Goal: Task Accomplishment & Management: Use online tool/utility

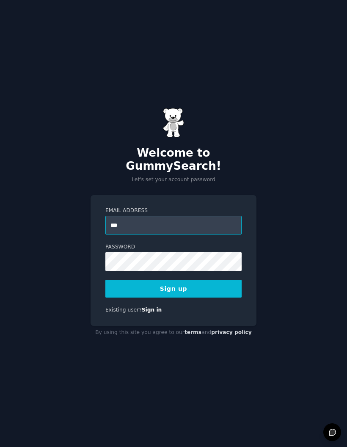
type input "**********"
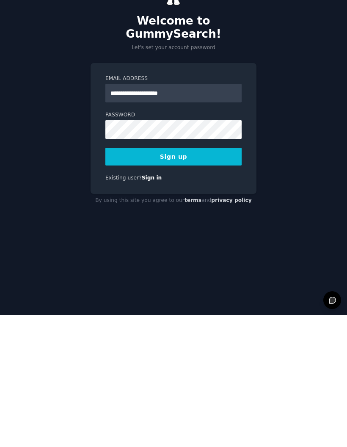
click at [224, 280] on button "Sign up" at bounding box center [173, 289] width 136 height 18
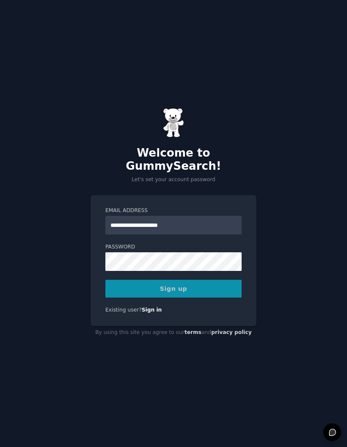
click at [225, 280] on div "Sign up" at bounding box center [173, 289] width 136 height 18
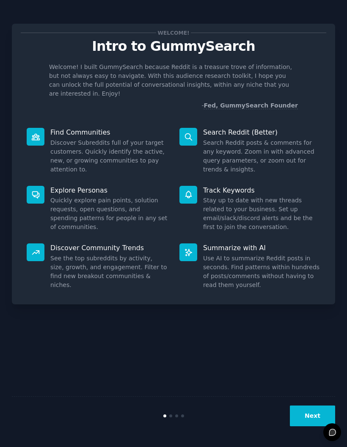
scroll to position [34, 0]
click at [315, 412] on button "Next" at bounding box center [312, 416] width 45 height 21
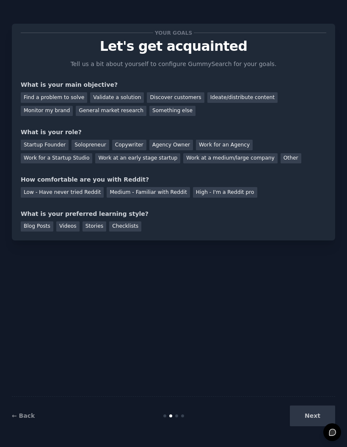
click at [308, 410] on div "Next" at bounding box center [282, 416] width 108 height 21
click at [302, 414] on div "Next" at bounding box center [282, 416] width 108 height 21
click at [302, 417] on div "Next" at bounding box center [282, 416] width 108 height 21
click at [308, 411] on div "Next" at bounding box center [282, 416] width 108 height 21
click at [24, 413] on link "← Back" at bounding box center [23, 416] width 23 height 7
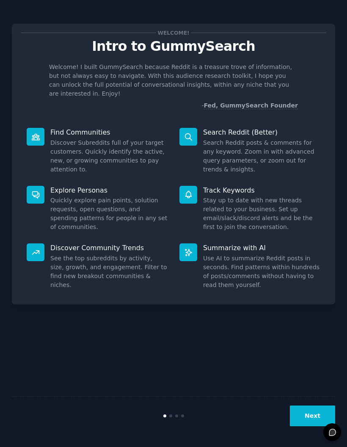
click at [103, 254] on dd "See the top subreddits by activity, size, growth, and engagement. Filter to fin…" at bounding box center [108, 272] width 117 height 36
click at [110, 254] on dd "See the top subreddits by activity, size, growth, and engagement. Filter to fin…" at bounding box center [108, 272] width 117 height 36
click at [39, 244] on div at bounding box center [36, 253] width 18 height 18
click at [307, 412] on button "Next" at bounding box center [312, 416] width 45 height 21
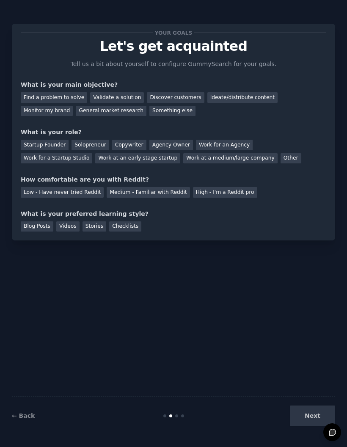
click at [54, 92] on div "Find a problem to solve" at bounding box center [54, 97] width 67 height 11
click at [117, 92] on div "Validate a solution" at bounding box center [117, 97] width 54 height 11
click at [63, 92] on div "Find a problem to solve" at bounding box center [54, 97] width 67 height 11
click at [44, 140] on div "Startup Founder" at bounding box center [45, 145] width 48 height 11
click at [69, 187] on div "Low - Have never tried Reddit" at bounding box center [62, 192] width 83 height 11
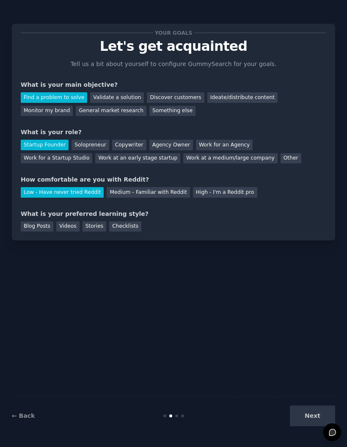
click at [28, 222] on div "Blog Posts" at bounding box center [37, 227] width 33 height 11
click at [64, 222] on div "Videos" at bounding box center [67, 227] width 23 height 11
click at [28, 222] on div "Blog Posts" at bounding box center [37, 227] width 33 height 11
click at [89, 222] on div "Stories" at bounding box center [95, 227] width 24 height 11
click at [32, 222] on div "Blog Posts" at bounding box center [37, 227] width 33 height 11
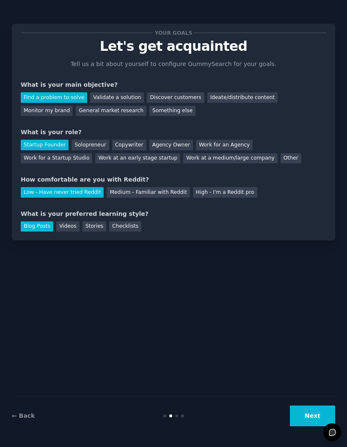
click at [123, 222] on div "Checklists" at bounding box center [125, 227] width 32 height 11
click at [302, 417] on button "Next" at bounding box center [312, 416] width 45 height 21
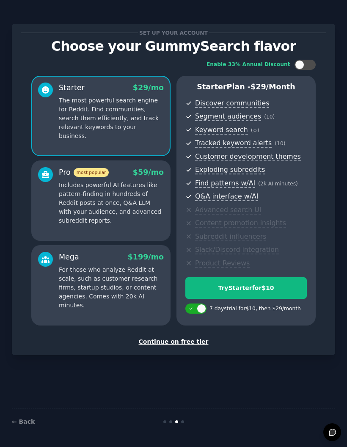
click at [285, 284] on div "Try Starter for $10" at bounding box center [246, 288] width 121 height 9
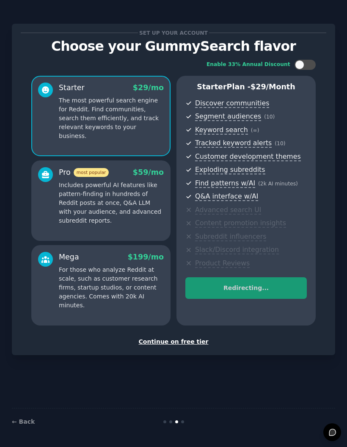
click at [306, 60] on div at bounding box center [305, 65] width 21 height 10
checkbox input "true"
click at [136, 96] on p "The most powerful search engine for Reddit. Find communities, search them effic…" at bounding box center [111, 118] width 105 height 44
click at [290, 277] on div "Redirecting..." at bounding box center [247, 295] width 122 height 36
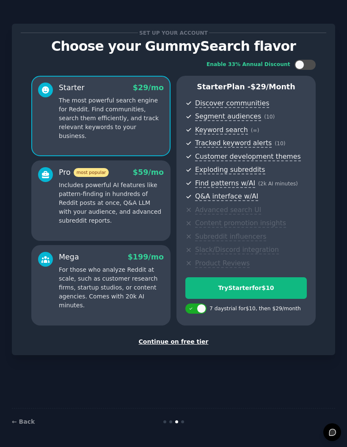
click at [309, 64] on div at bounding box center [310, 65] width 4 height 4
click at [302, 67] on div at bounding box center [305, 65] width 21 height 10
checkbox input "false"
click at [284, 286] on div "Try Starter for $10" at bounding box center [246, 288] width 121 height 9
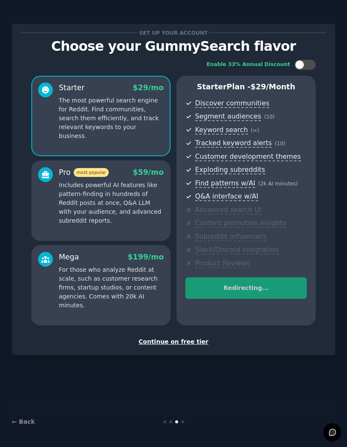
scroll to position [34, 0]
click at [289, 277] on div "Redirecting..." at bounding box center [247, 295] width 122 height 36
click at [284, 277] on div "Redirecting..." at bounding box center [247, 295] width 122 height 36
click at [183, 338] on div "Continue on free tier" at bounding box center [174, 342] width 306 height 9
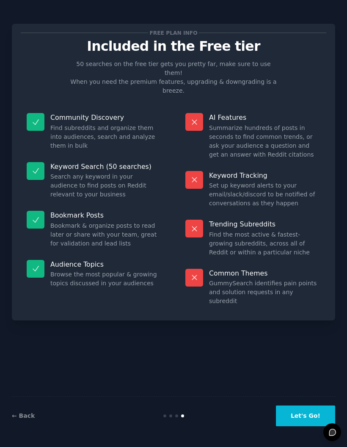
click at [305, 418] on button "Let's Go!" at bounding box center [305, 416] width 59 height 21
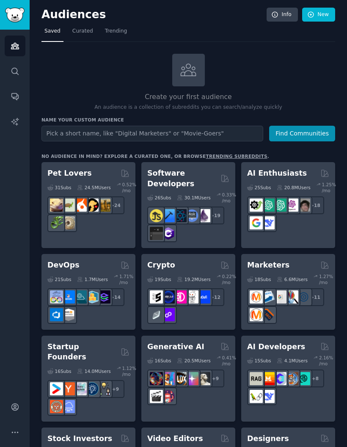
click at [225, 126] on input "text" at bounding box center [153, 134] width 222 height 16
click at [317, 126] on button "Find Communities" at bounding box center [302, 134] width 66 height 16
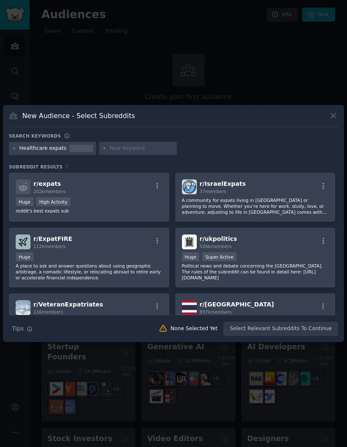
click at [334, 121] on button at bounding box center [334, 116] width 10 height 10
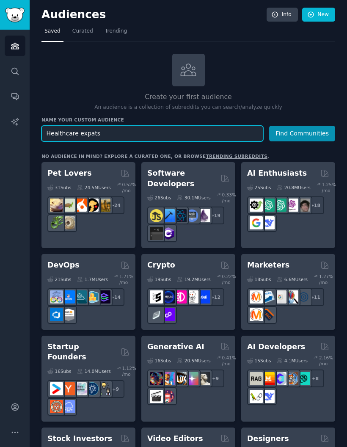
click at [69, 126] on input "Healthcare expats" at bounding box center [153, 134] width 222 height 16
type input "expats"
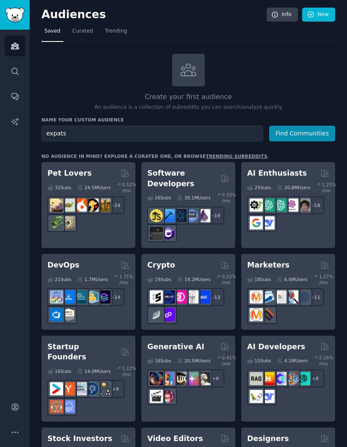
click at [207, 168] on h2 "Software Developers" at bounding box center [182, 178] width 70 height 21
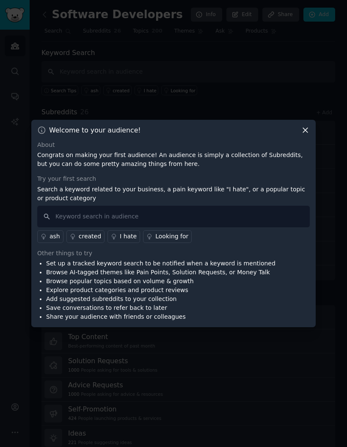
click at [306, 135] on icon at bounding box center [305, 130] width 9 height 9
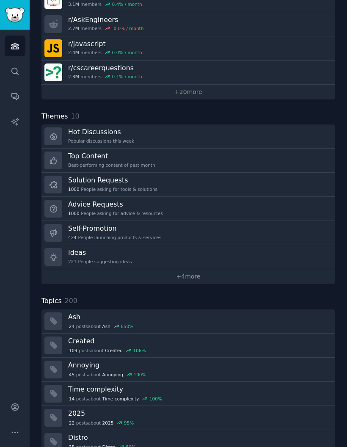
scroll to position [180, 0]
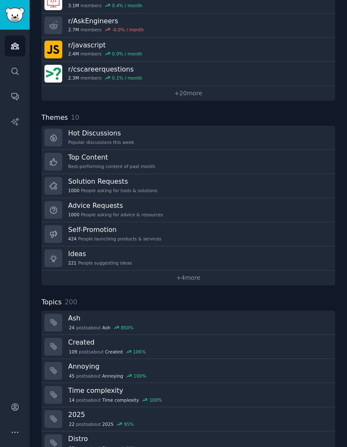
click at [297, 247] on link "Ideas 221 People suggesting ideas" at bounding box center [189, 259] width 294 height 24
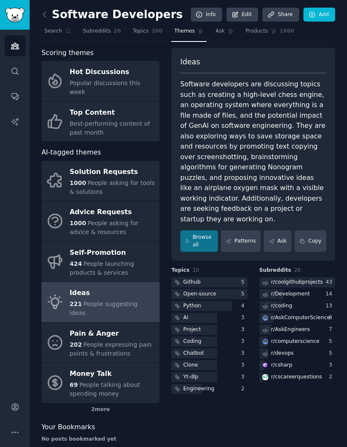
click at [136, 341] on span "People expressing pain points & frustrations" at bounding box center [111, 349] width 82 height 16
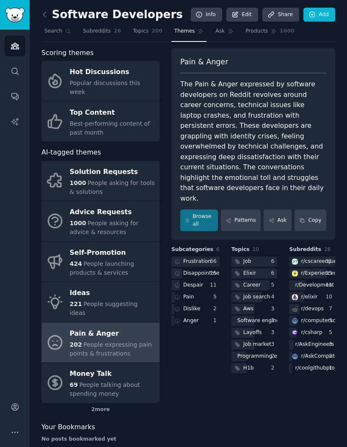
click at [210, 258] on div "66" at bounding box center [215, 262] width 10 height 8
